Goal: Transaction & Acquisition: Purchase product/service

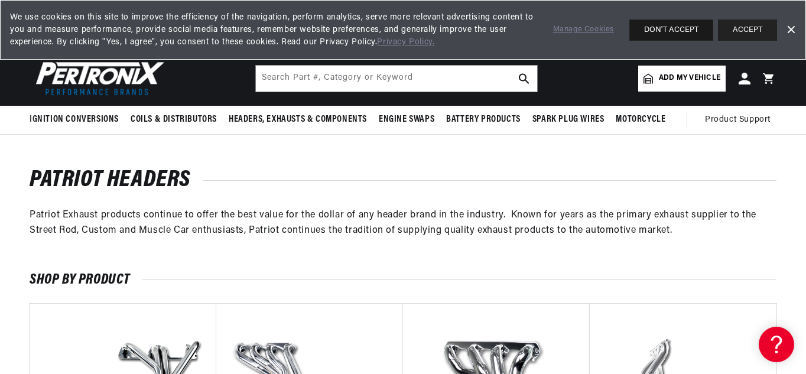
click at [675, 32] on button "DON'T ACCEPT" at bounding box center [672, 30] width 84 height 21
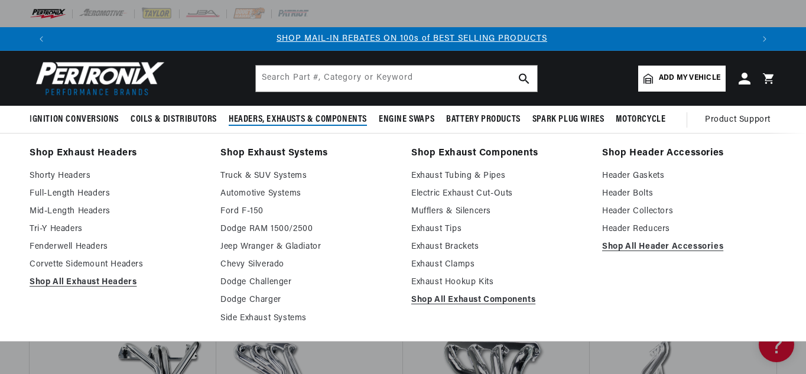
scroll to position [0, 700]
click at [439, 225] on link "Exhaust Tips" at bounding box center [498, 229] width 174 height 14
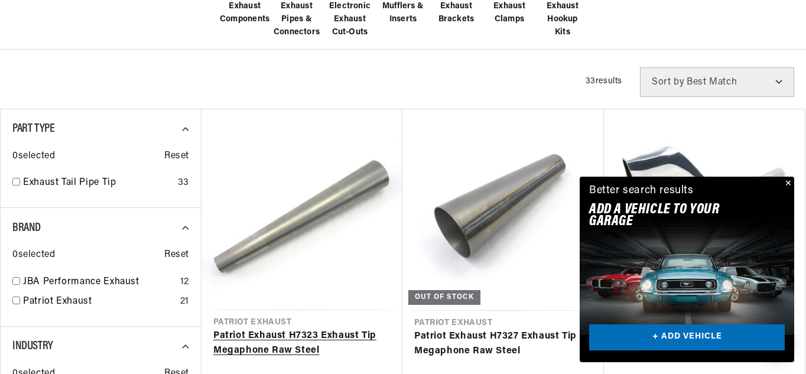
scroll to position [414, 0]
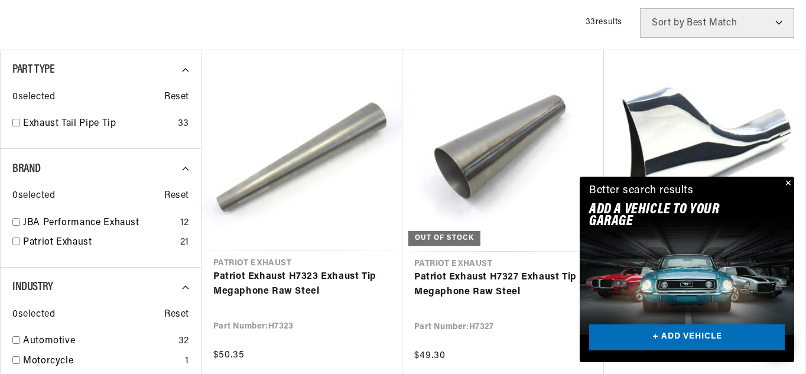
click at [787, 181] on button "Close" at bounding box center [787, 184] width 14 height 14
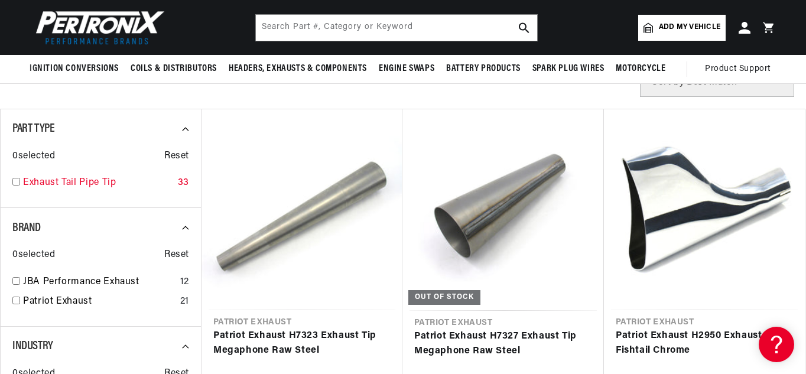
scroll to position [0, 1400]
click at [15, 180] on input "checkbox" at bounding box center [16, 182] width 8 height 8
checkbox input "true"
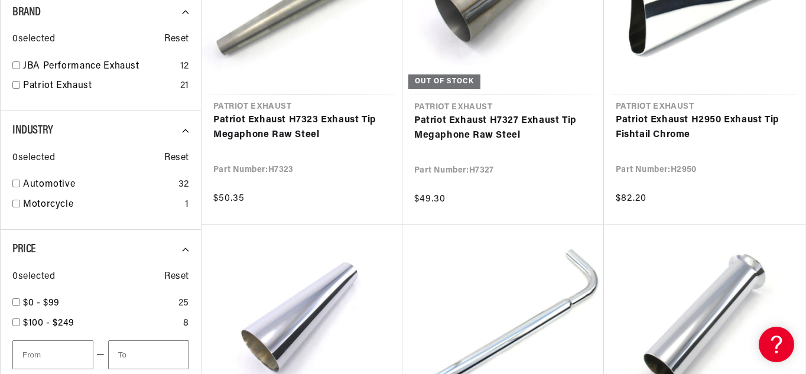
scroll to position [591, 0]
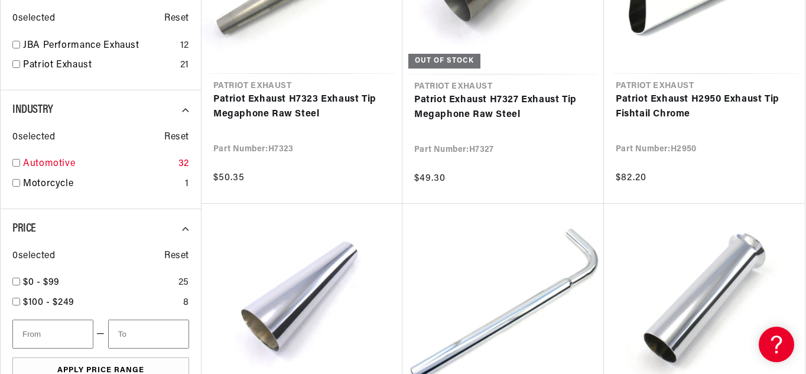
click at [15, 162] on input "checkbox" at bounding box center [16, 163] width 8 height 8
checkbox input "true"
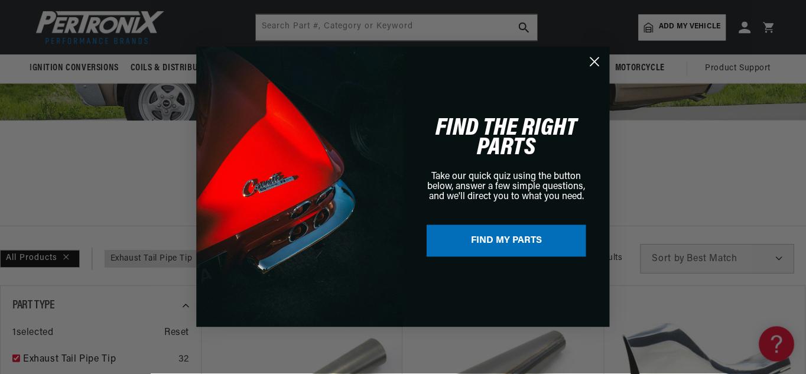
scroll to position [0, 1402]
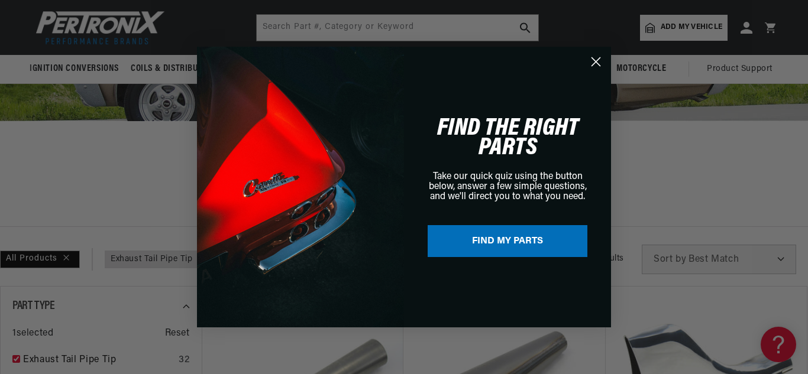
click at [598, 59] on icon "Close dialog" at bounding box center [596, 62] width 8 height 8
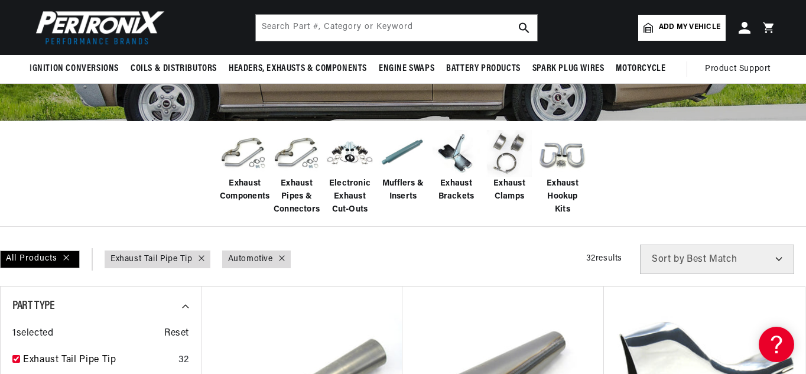
scroll to position [0, 1400]
click at [780, 257] on select "Best Match Featured Name, A-Z Name, Z-A Price, Low to High Price, High to Low" at bounding box center [717, 260] width 154 height 30
click at [740, 187] on div "Exhaust Components Exhaust Pipes & Connectors Electronic Exhaust Cut-Outs Muffl…" at bounding box center [403, 174] width 806 height 106
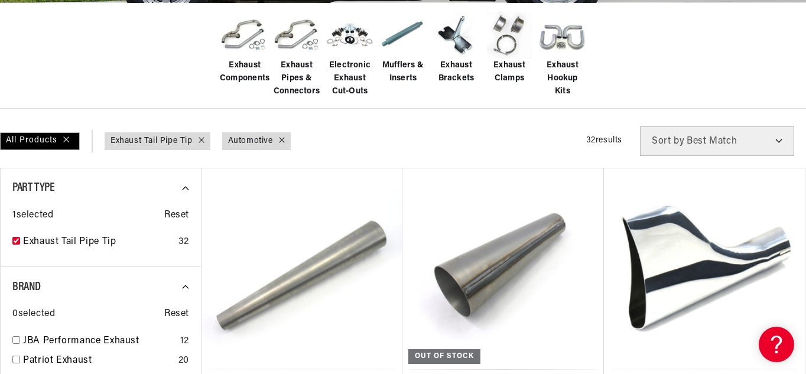
scroll to position [0, 0]
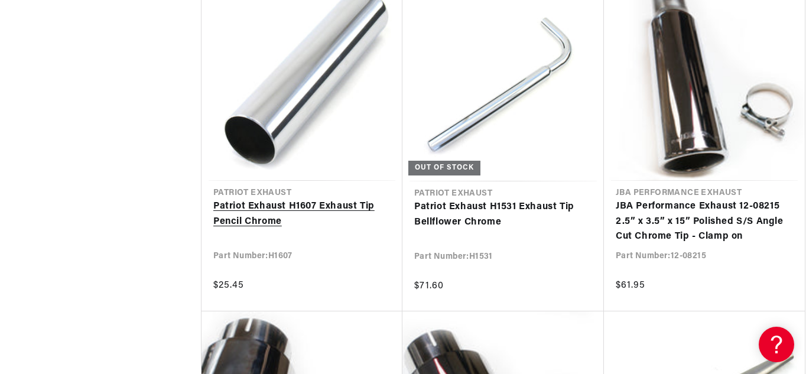
click at [275, 202] on link "Patriot Exhaust H1607 Exhaust Tip Pencil Chrome" at bounding box center [301, 214] width 177 height 30
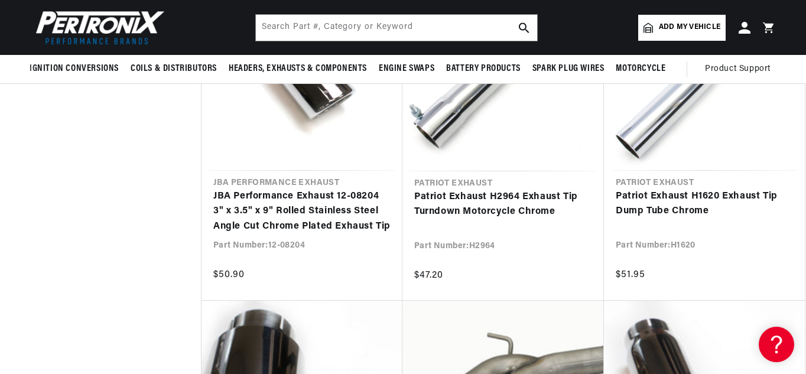
scroll to position [2424, 0]
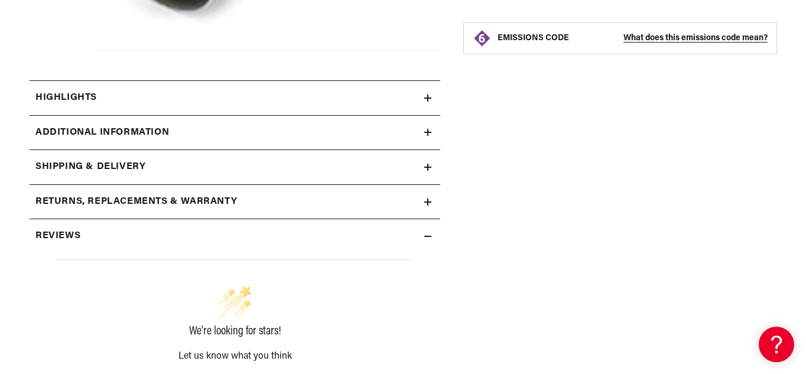
scroll to position [0, 700]
click at [426, 99] on icon at bounding box center [427, 98] width 7 height 7
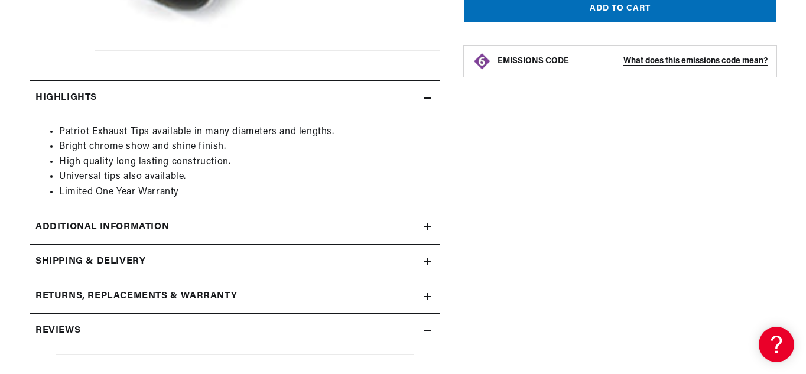
click at [426, 223] on icon at bounding box center [427, 226] width 7 height 7
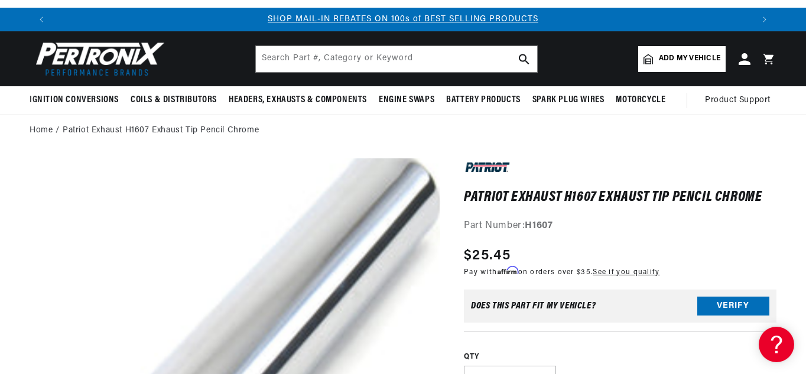
scroll to position [0, 0]
